Goal: Transaction & Acquisition: Purchase product/service

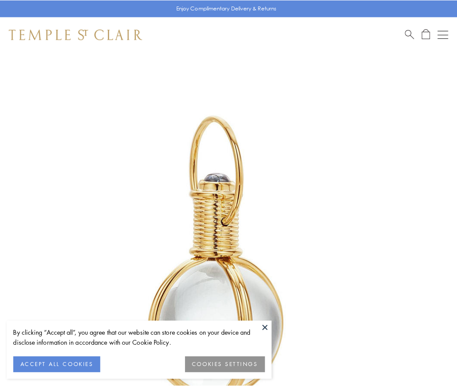
scroll to position [227, 0]
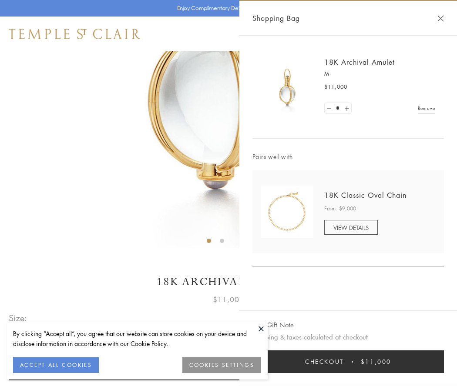
click at [348, 362] on button "Checkout $11,000" at bounding box center [348, 362] width 192 height 23
